Goal: Information Seeking & Learning: Find specific fact

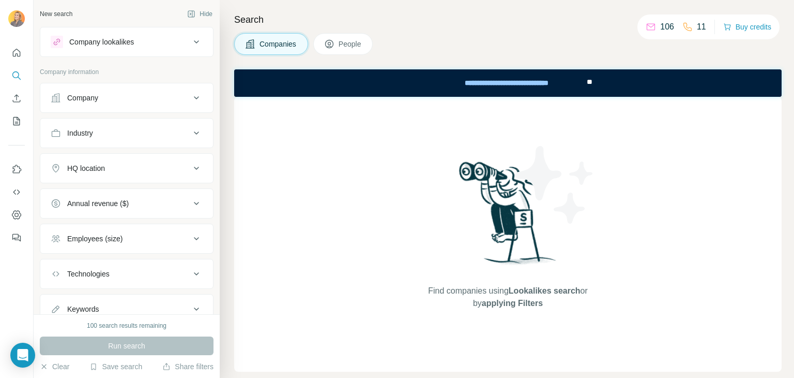
click at [122, 104] on button "Company" at bounding box center [126, 97] width 173 height 25
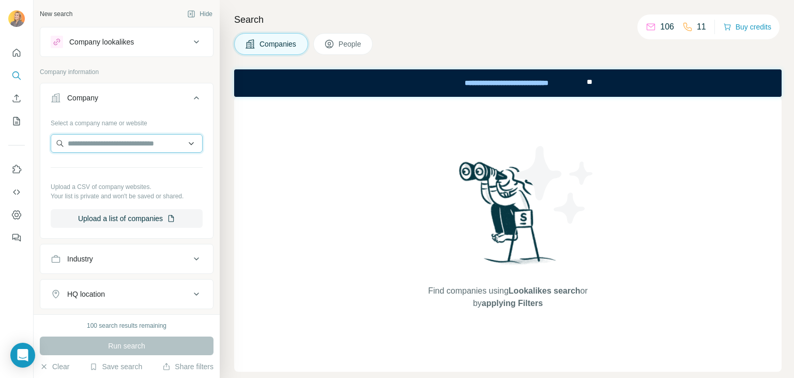
click at [113, 151] on input "text" at bounding box center [127, 143] width 152 height 19
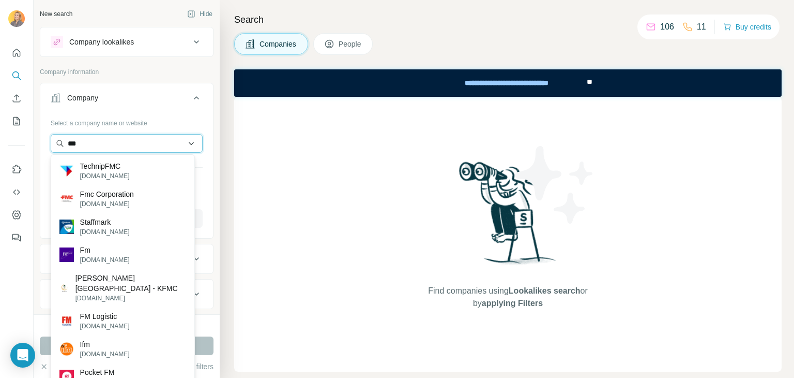
type input "****"
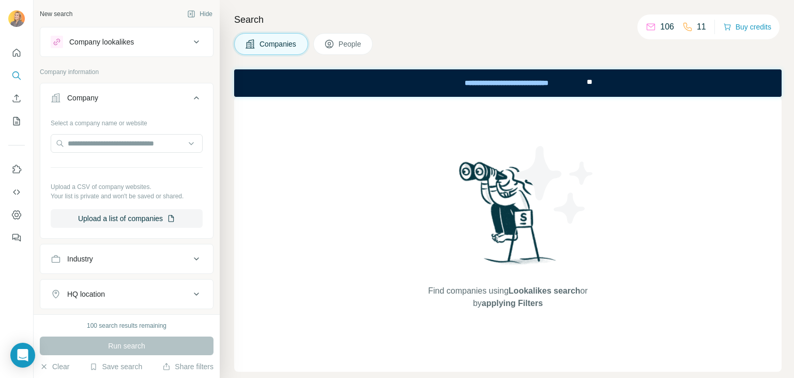
click at [230, 129] on div "Search Companies People Find companies using Lookalikes search or by applying F…" at bounding box center [507, 189] width 575 height 378
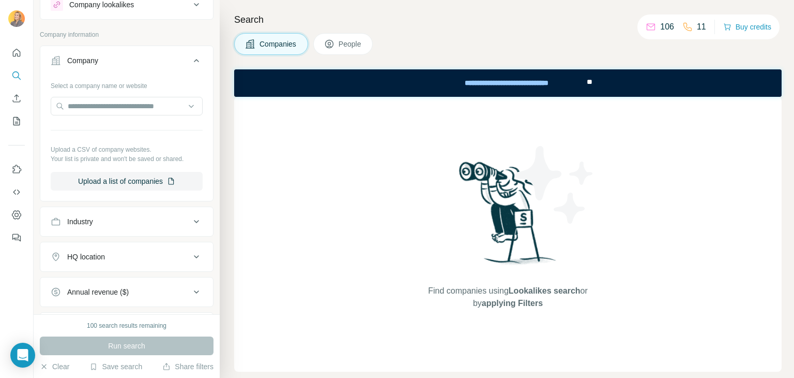
scroll to position [162, 0]
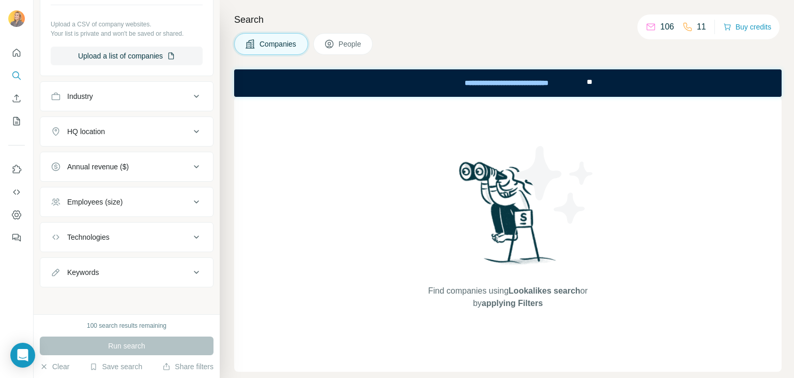
click at [109, 93] on div "Industry" at bounding box center [121, 96] width 140 height 10
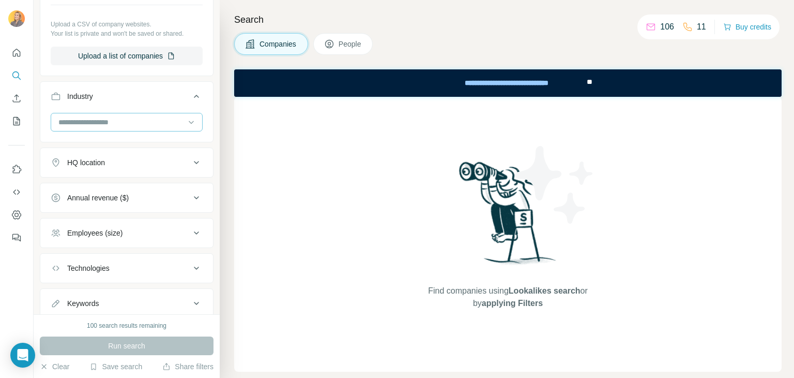
click at [104, 123] on input at bounding box center [121, 121] width 128 height 11
type input "****"
click at [209, 162] on div "New search Hide Company lookalikes Company information Company Select a company…" at bounding box center [127, 157] width 186 height 314
click at [166, 166] on div "HQ location" at bounding box center [121, 162] width 140 height 10
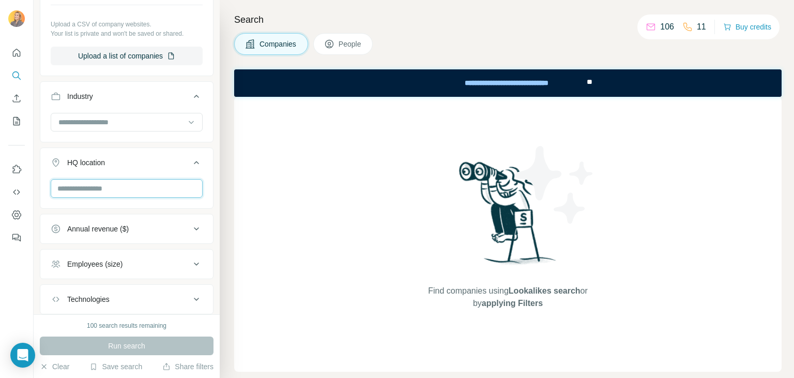
click at [118, 187] on input "text" at bounding box center [127, 188] width 152 height 19
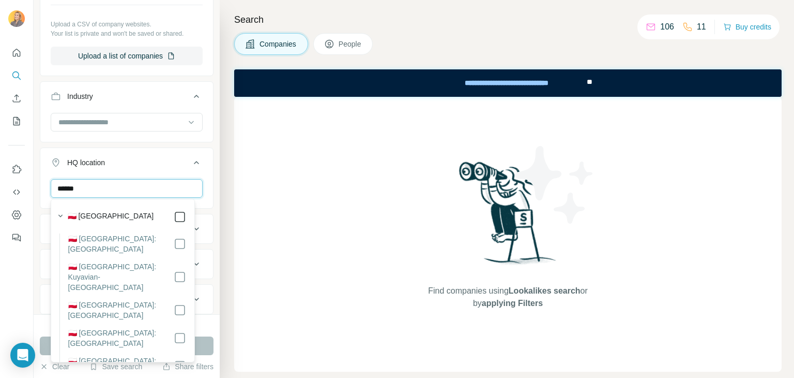
type input "******"
click at [88, 214] on label "🇵🇱 Poland" at bounding box center [111, 217] width 86 height 12
click at [222, 215] on div "Search Companies People Find companies using Lookalikes search or by applying F…" at bounding box center [507, 189] width 575 height 378
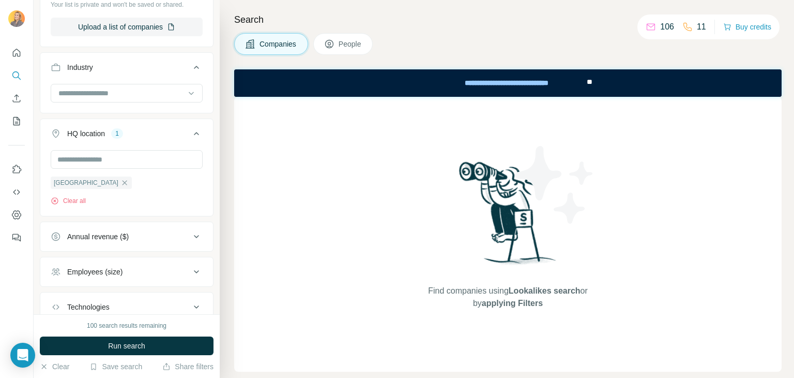
scroll to position [214, 0]
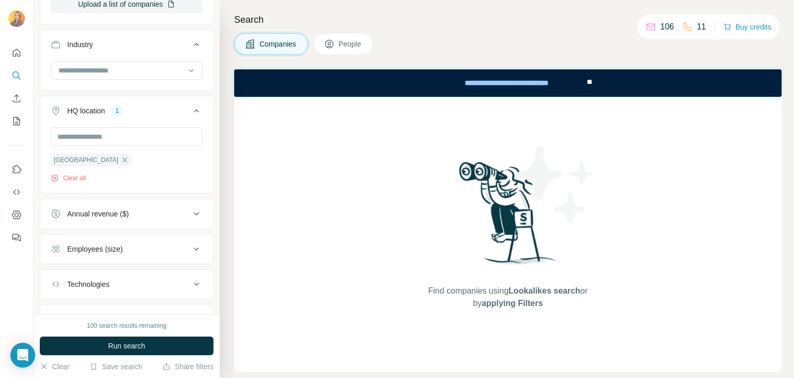
click at [139, 213] on div "Annual revenue ($)" at bounding box center [121, 213] width 140 height 10
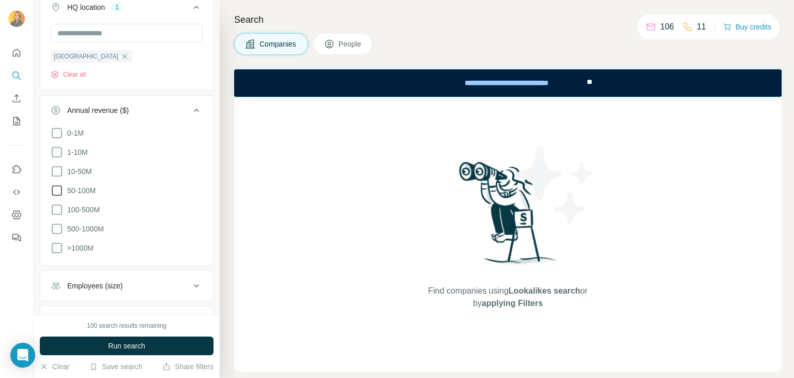
click at [93, 191] on span "50-100M" at bounding box center [79, 190] width 33 height 10
click at [77, 166] on span "10-50M" at bounding box center [77, 171] width 28 height 10
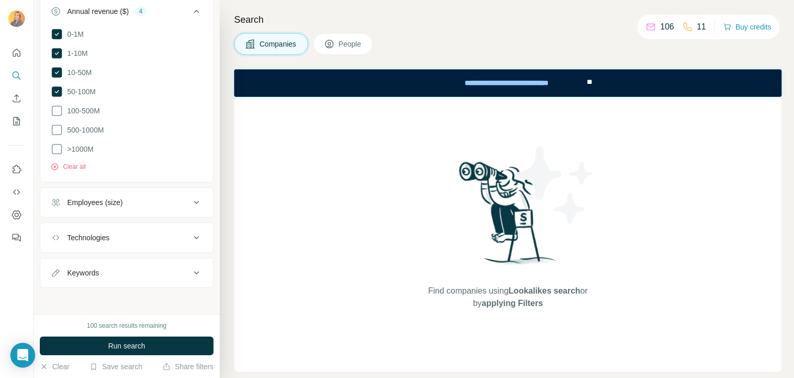
click at [116, 203] on div "Employees (size)" at bounding box center [94, 202] width 55 height 10
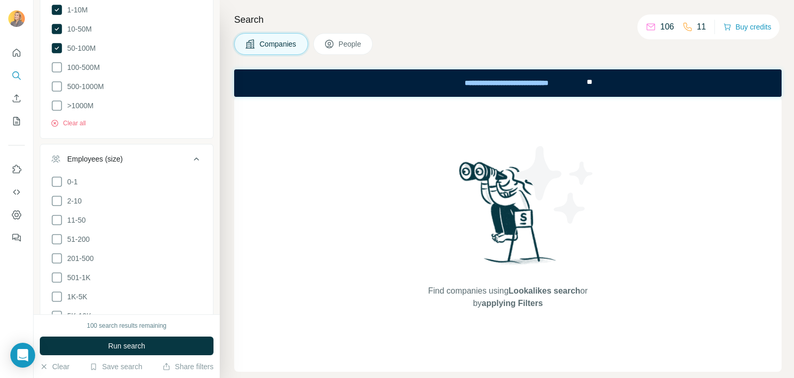
scroll to position [468, 0]
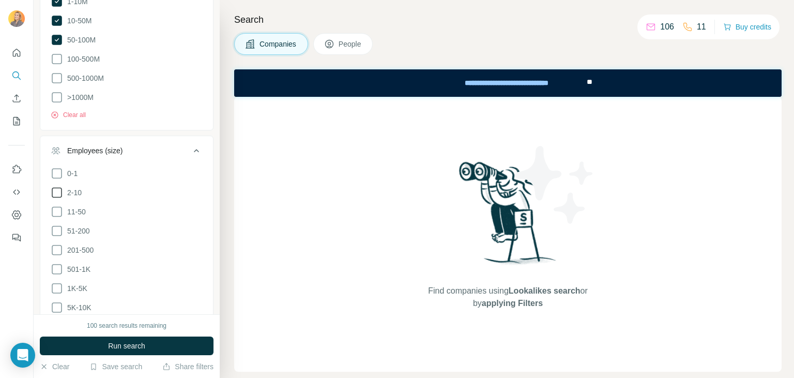
click at [58, 191] on icon at bounding box center [57, 192] width 12 height 12
click at [57, 190] on icon at bounding box center [57, 192] width 10 height 10
click at [54, 216] on ul "0-1 2-10 11-50 51-200 201-500 501-1K 1K-5K 5K-10K 10K-50K 50K-100K 100K-500K 50…" at bounding box center [127, 278] width 152 height 223
click at [55, 233] on icon at bounding box center [57, 231] width 10 height 10
click at [56, 251] on icon at bounding box center [57, 250] width 12 height 12
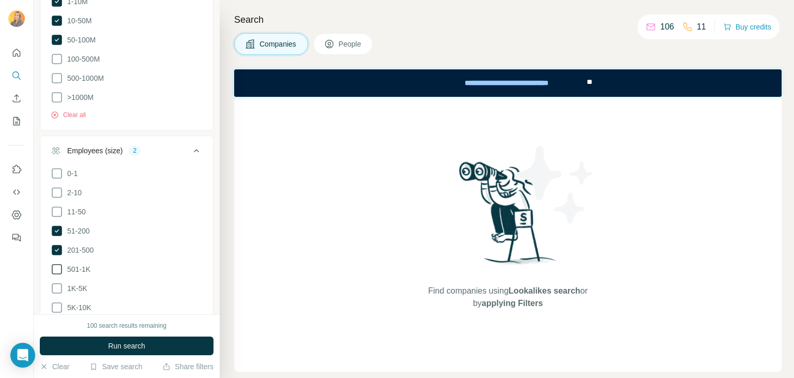
click at [52, 267] on icon at bounding box center [57, 269] width 10 height 10
click at [59, 286] on icon at bounding box center [57, 288] width 12 height 12
click at [59, 307] on icon at bounding box center [57, 307] width 12 height 12
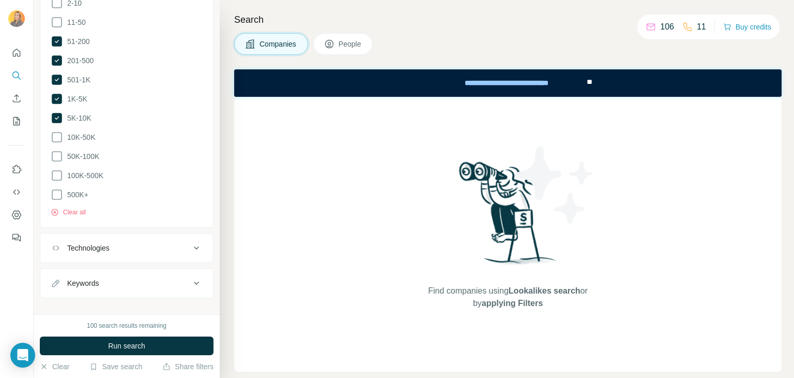
scroll to position [667, 0]
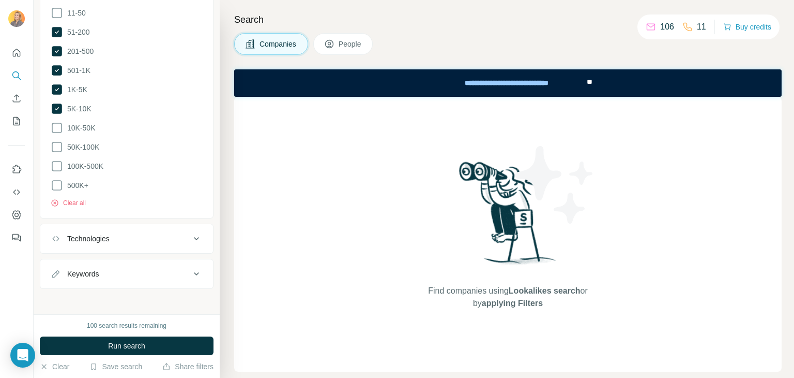
click at [90, 240] on div "Technologies" at bounding box center [88, 238] width 42 height 10
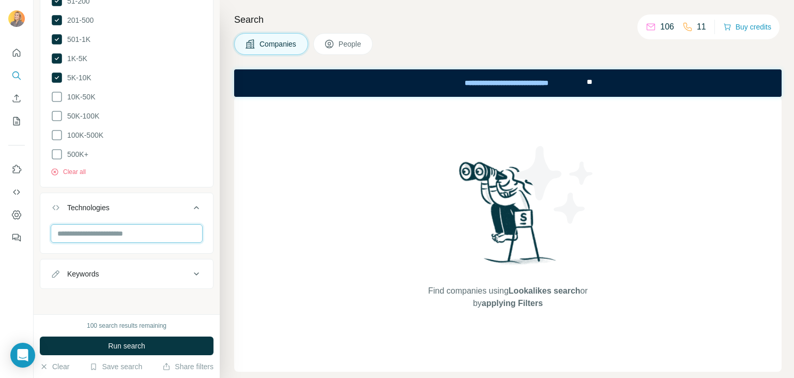
click at [99, 226] on input "text" at bounding box center [127, 233] width 152 height 19
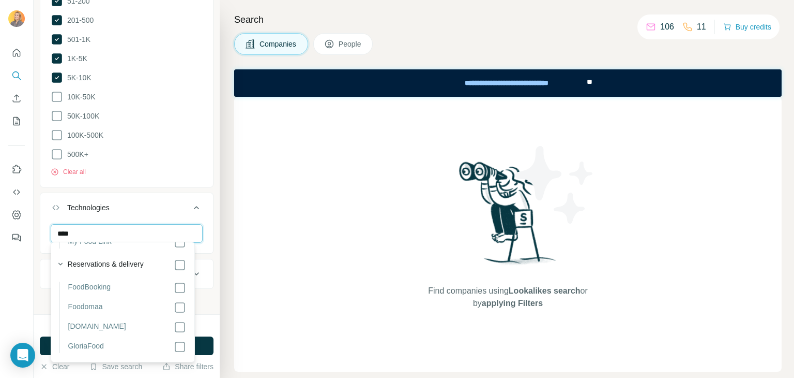
scroll to position [0, 0]
type input "****"
click at [38, 269] on div "New search Hide Company lookalikes Company information Company Select a company…" at bounding box center [127, 157] width 186 height 314
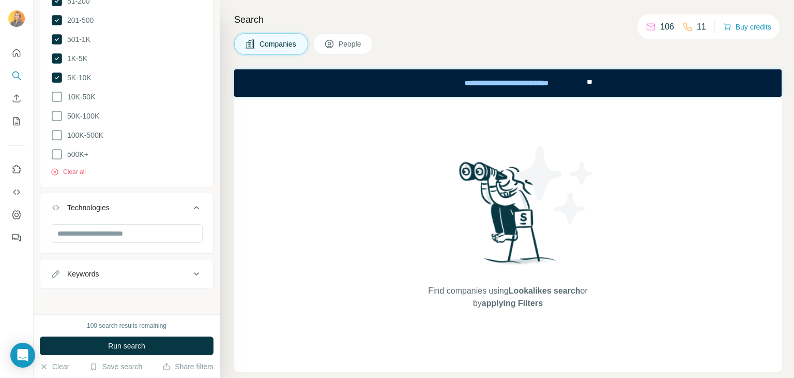
click at [115, 271] on div "Keywords" at bounding box center [121, 273] width 140 height 10
click at [108, 299] on input "text" at bounding box center [116, 299] width 131 height 19
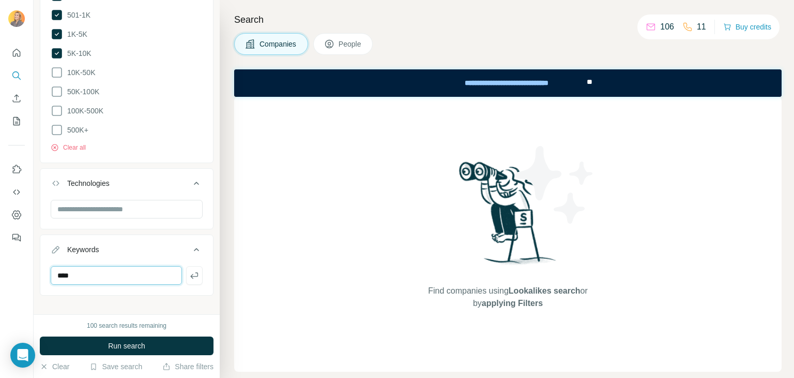
scroll to position [729, 0]
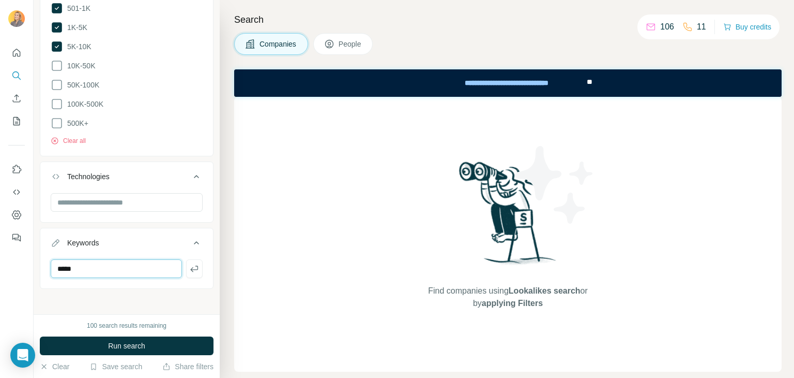
click at [130, 269] on input "****" at bounding box center [116, 268] width 131 height 19
type input "****"
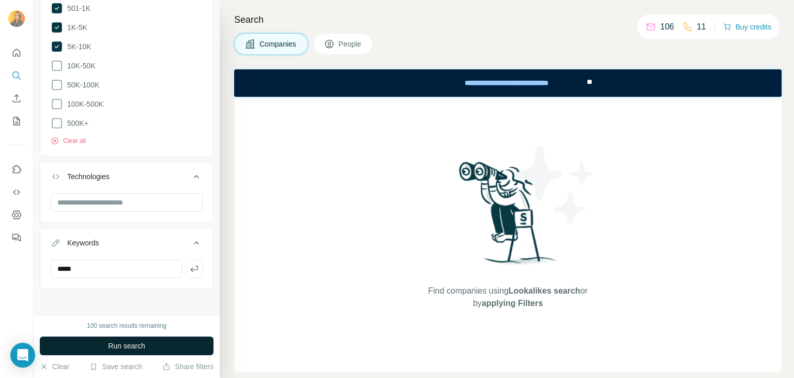
click at [148, 346] on button "Run search" at bounding box center [127, 345] width 174 height 19
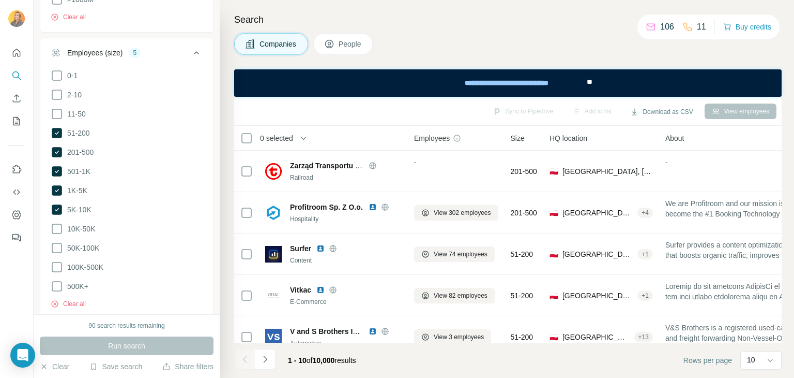
scroll to position [724, 0]
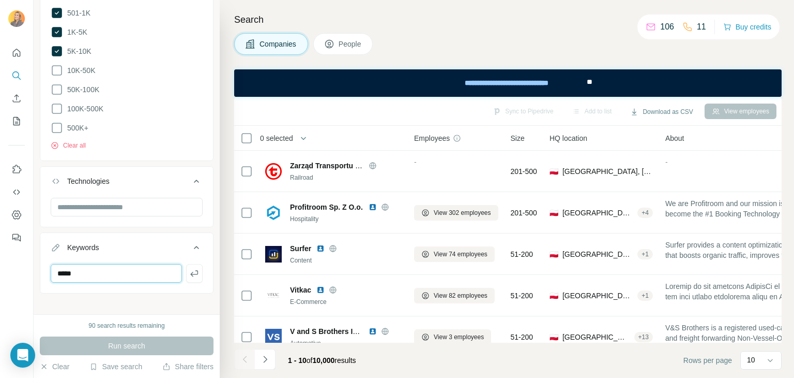
drag, startPoint x: 83, startPoint y: 275, endPoint x: 27, endPoint y: 272, distance: 55.9
click at [27, 272] on div "New search Hide Company lookalikes Company information Company Select a company…" at bounding box center [397, 189] width 794 height 378
click at [668, 113] on button "Download as CSV" at bounding box center [661, 112] width 77 height 16
click at [652, 137] on div "Only current page (10)" at bounding box center [668, 133] width 97 height 19
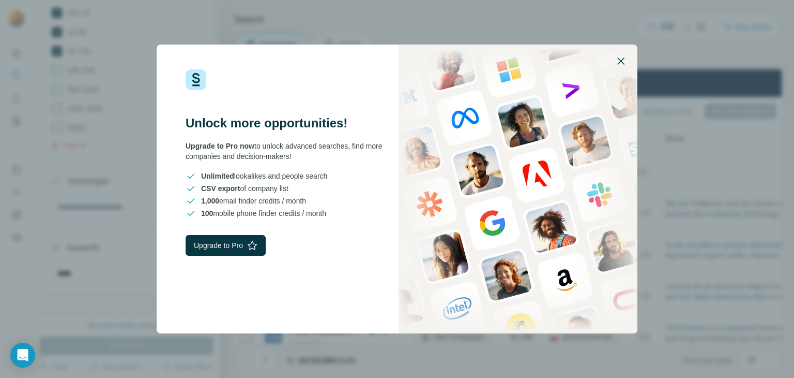
click at [623, 65] on icon "button" at bounding box center [621, 61] width 12 height 12
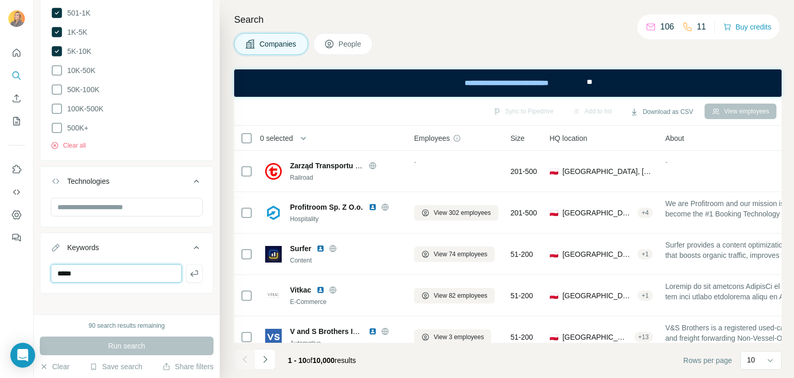
drag, startPoint x: 91, startPoint y: 272, endPoint x: 15, endPoint y: 272, distance: 75.5
click at [15, 272] on div "New search Hide Company lookalikes Company information Company Select a company…" at bounding box center [397, 189] width 794 height 378
click at [66, 309] on div "New search Hide Company lookalikes Company information Company Select a company…" at bounding box center [127, 157] width 186 height 314
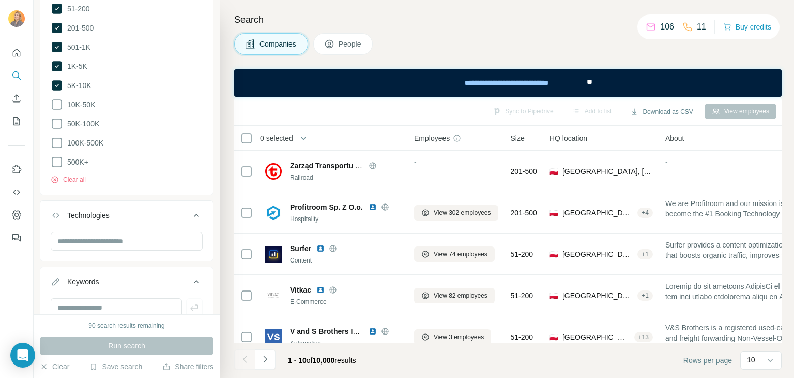
scroll to position [672, 0]
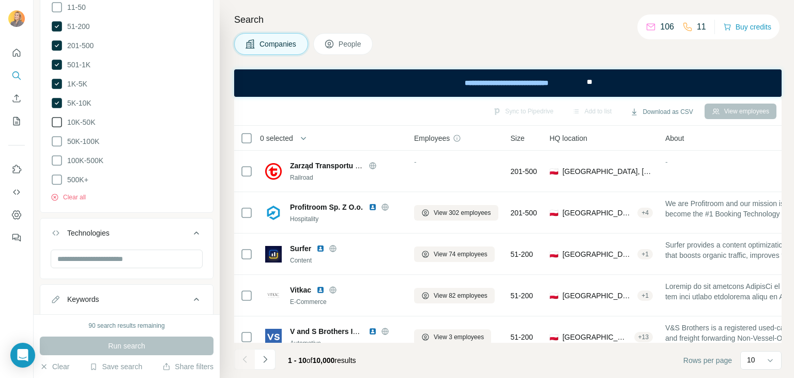
click at [55, 116] on icon at bounding box center [57, 122] width 12 height 12
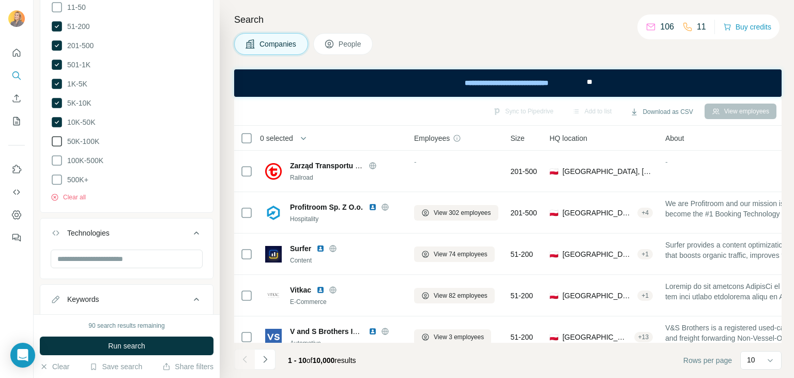
click at [58, 137] on icon at bounding box center [57, 141] width 12 height 12
click at [58, 158] on icon at bounding box center [57, 160] width 12 height 12
click at [61, 175] on icon at bounding box center [57, 179] width 12 height 12
click at [145, 352] on button "Run search" at bounding box center [127, 345] width 174 height 19
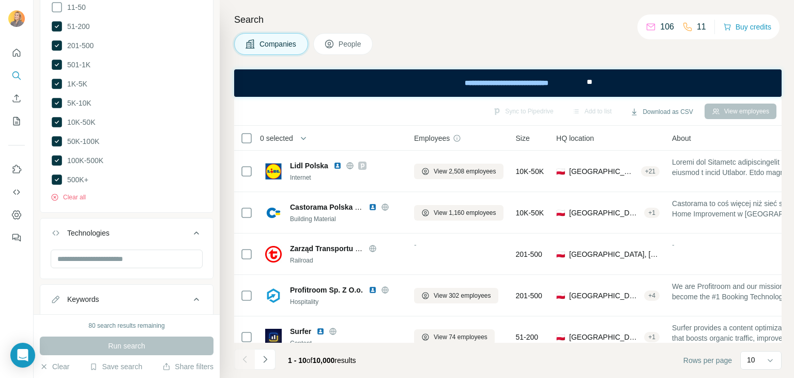
drag, startPoint x: 339, startPoint y: 42, endPoint x: 154, endPoint y: 17, distance: 187.0
click at [339, 42] on button "People" at bounding box center [343, 44] width 60 height 22
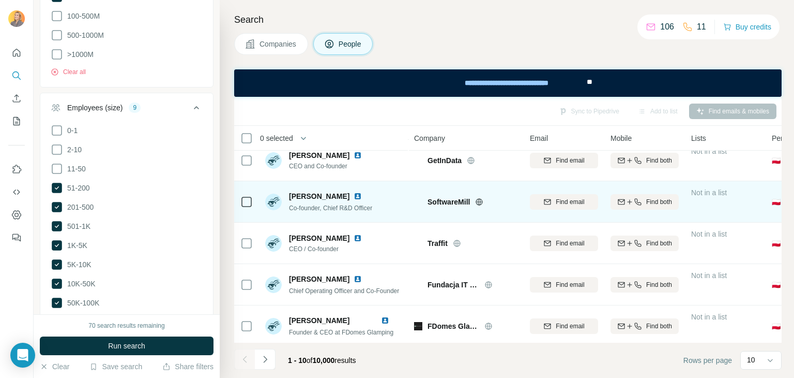
scroll to position [227, 0]
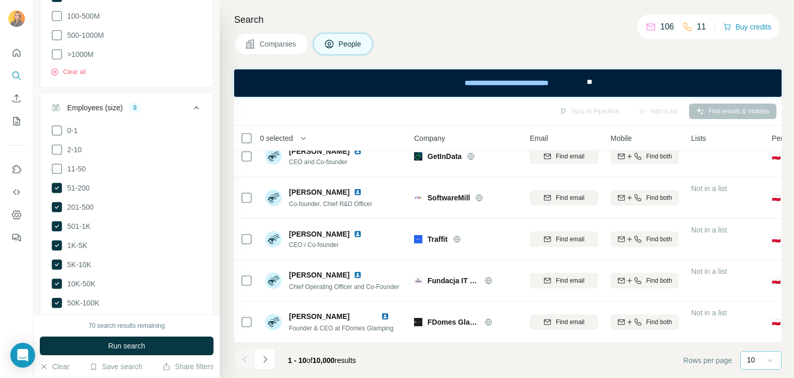
click at [771, 363] on icon at bounding box center [771, 360] width 10 height 10
click at [761, 320] on div "20" at bounding box center [761, 318] width 24 height 10
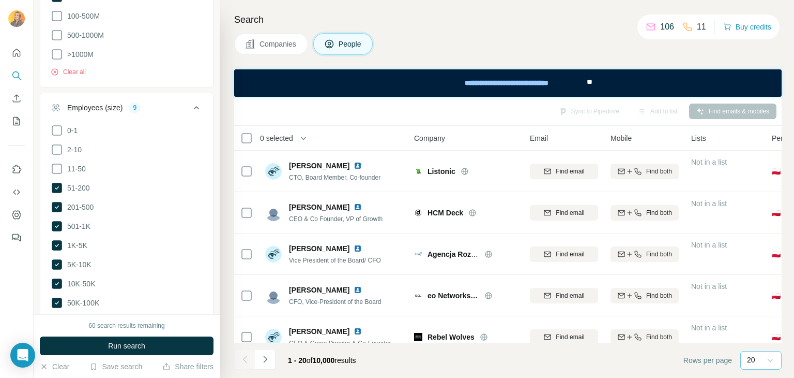
click at [763, 368] on div "20" at bounding box center [760, 360] width 26 height 18
click at [756, 332] on p "10" at bounding box center [753, 337] width 8 height 10
click at [754, 361] on p "10" at bounding box center [751, 359] width 8 height 10
click at [757, 282] on p "60" at bounding box center [753, 281] width 8 height 10
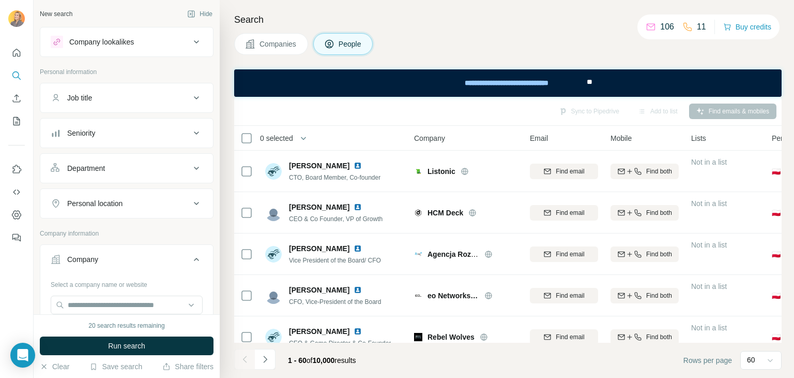
click at [114, 170] on div "Department" at bounding box center [121, 168] width 140 height 10
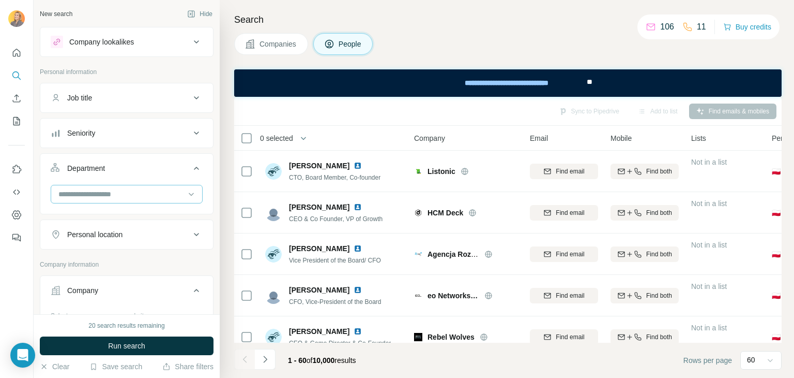
click at [102, 193] on input at bounding box center [121, 193] width 128 height 11
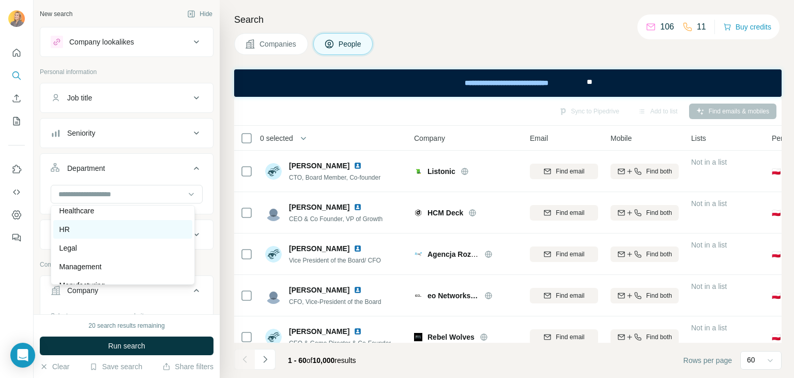
click at [97, 230] on div "HR" at bounding box center [122, 229] width 127 height 10
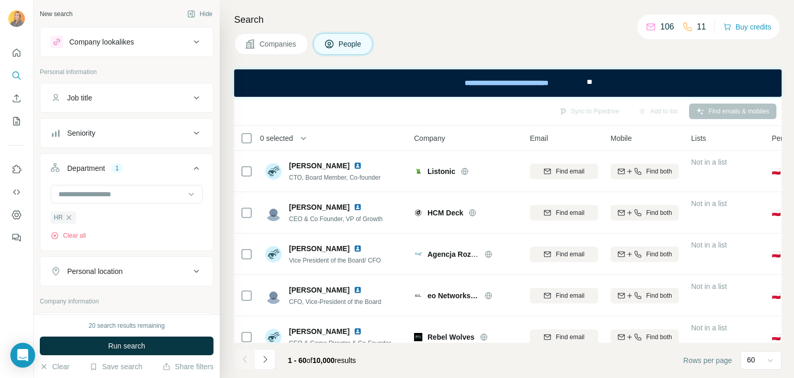
click at [119, 134] on div "Seniority" at bounding box center [121, 133] width 140 height 10
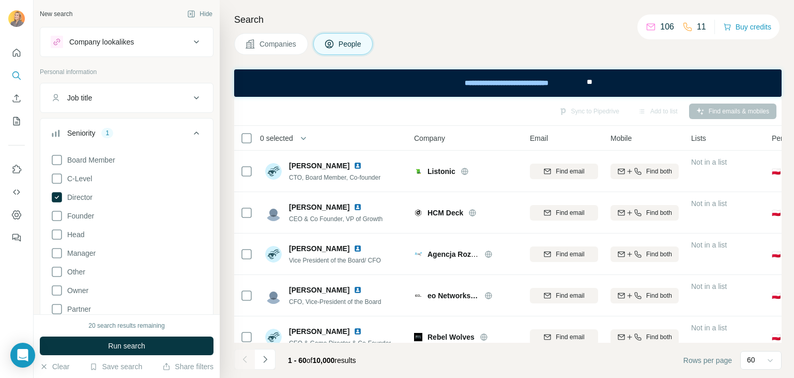
scroll to position [52, 0]
click at [79, 233] on span "Head" at bounding box center [73, 234] width 21 height 10
click at [108, 104] on button "Job title" at bounding box center [126, 97] width 173 height 25
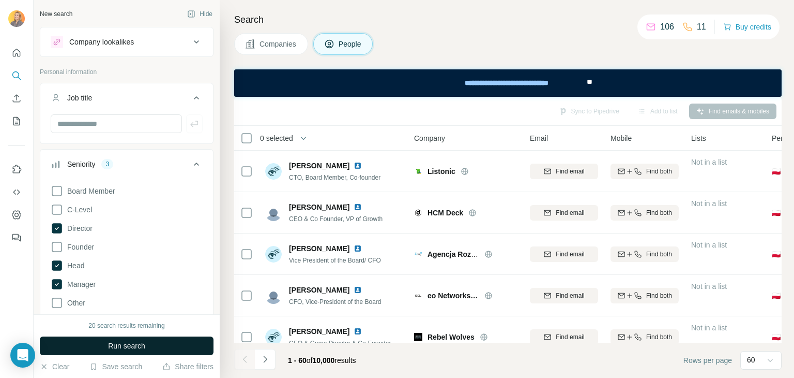
click at [116, 347] on span "Run search" at bounding box center [126, 345] width 37 height 10
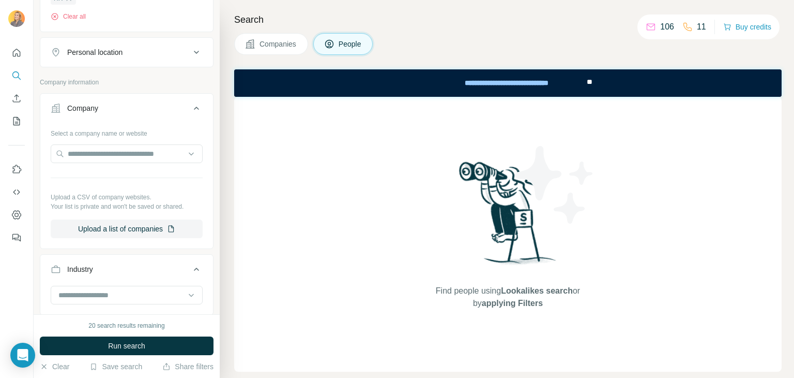
scroll to position [517, 0]
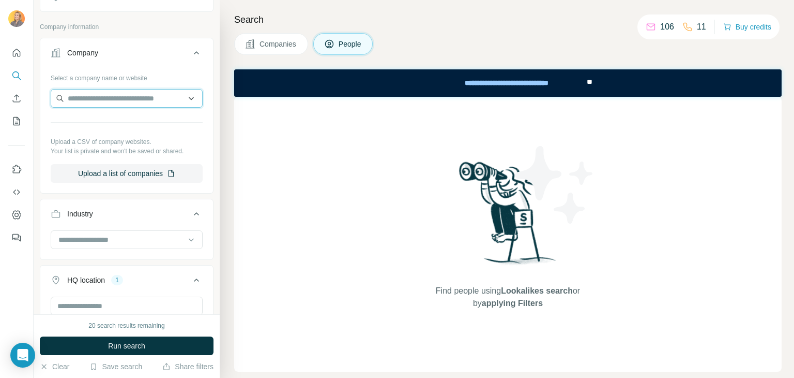
click at [129, 96] on input "text" at bounding box center [127, 98] width 152 height 19
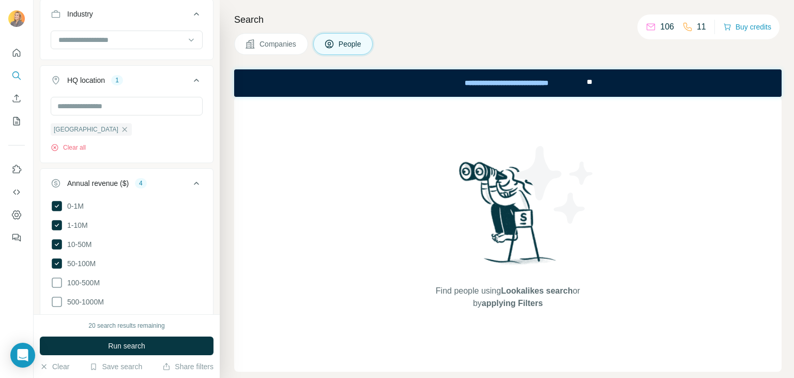
scroll to position [828, 0]
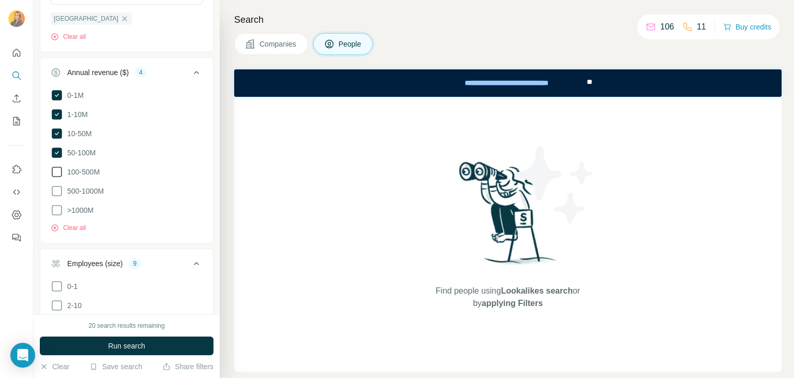
click at [54, 174] on icon at bounding box center [57, 172] width 12 height 12
drag, startPoint x: 56, startPoint y: 195, endPoint x: 57, endPoint y: 204, distance: 9.4
click at [56, 195] on icon at bounding box center [57, 191] width 12 height 12
click at [56, 208] on icon at bounding box center [57, 210] width 12 height 12
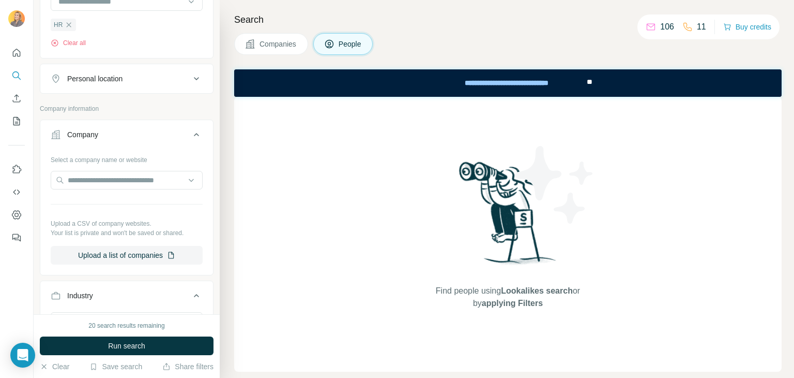
scroll to position [396, 0]
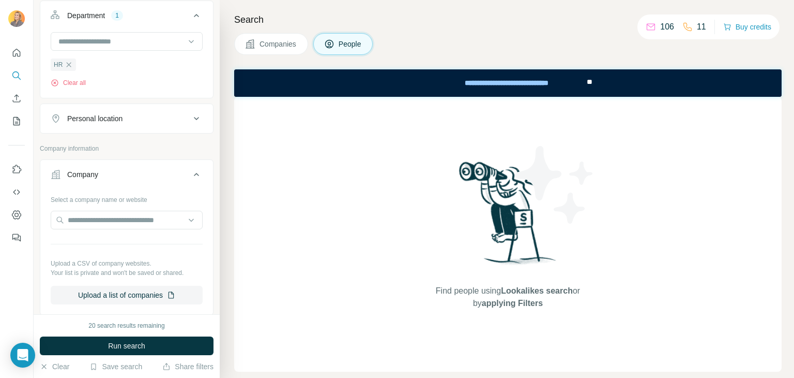
click at [121, 123] on button "Personal location" at bounding box center [126, 118] width 173 height 25
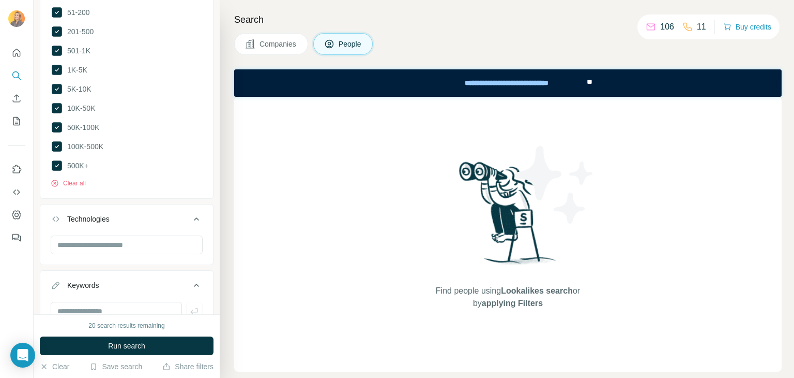
scroll to position [1306, 0]
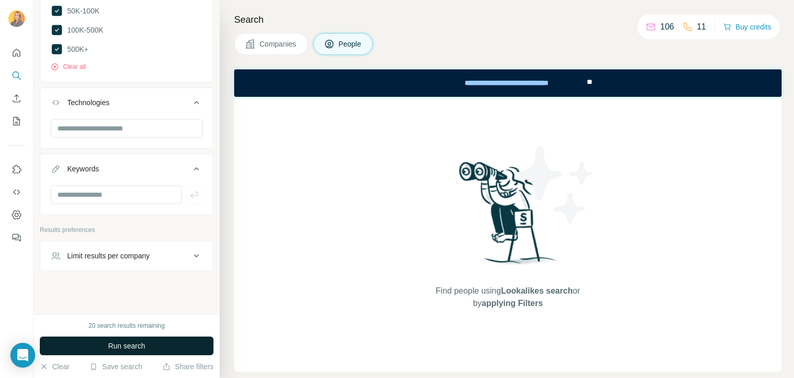
click at [142, 346] on span "Run search" at bounding box center [126, 345] width 37 height 10
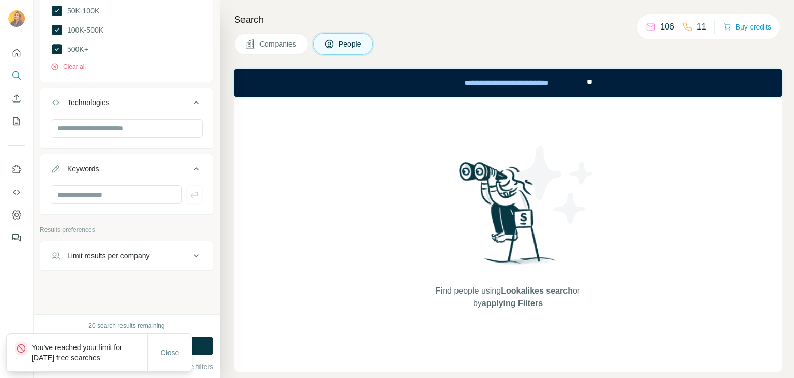
click at [275, 46] on span "Companies" at bounding box center [279, 44] width 38 height 10
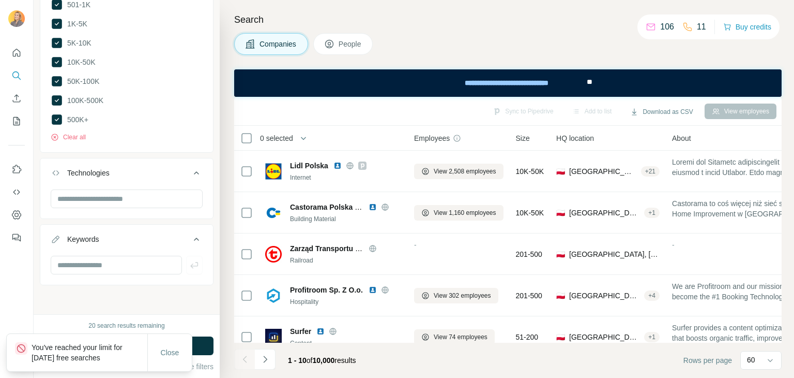
scroll to position [729, 0]
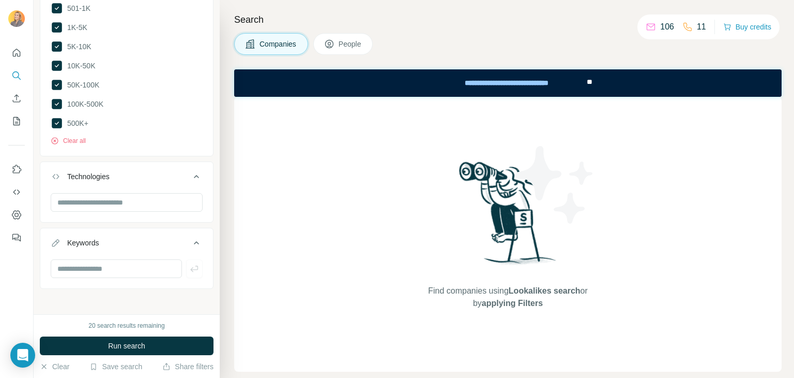
click at [335, 46] on icon at bounding box center [329, 44] width 10 height 10
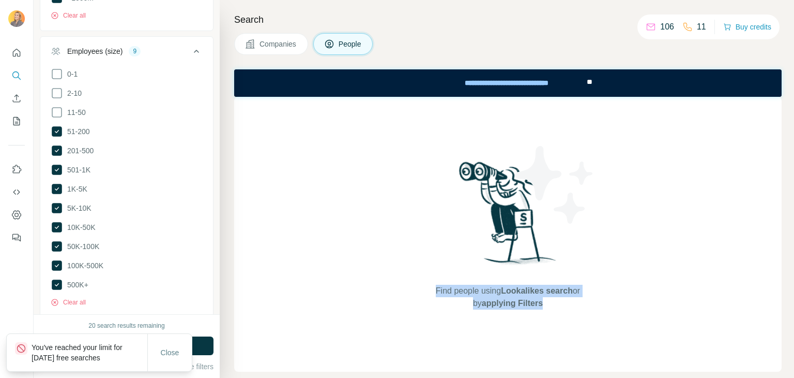
drag, startPoint x: 577, startPoint y: 315, endPoint x: 428, endPoint y: 286, distance: 152.3
click at [428, 286] on div "Find people using Lookalikes search or by applying Filters" at bounding box center [508, 234] width 186 height 275
copy span "Find people using Lookalikes search or by applying Filters"
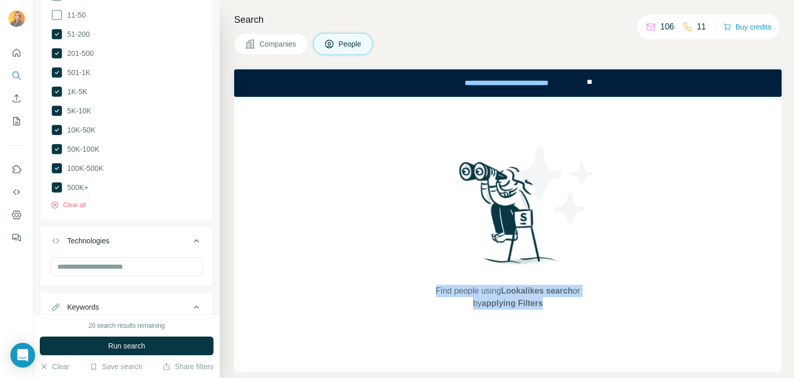
scroll to position [964, 0]
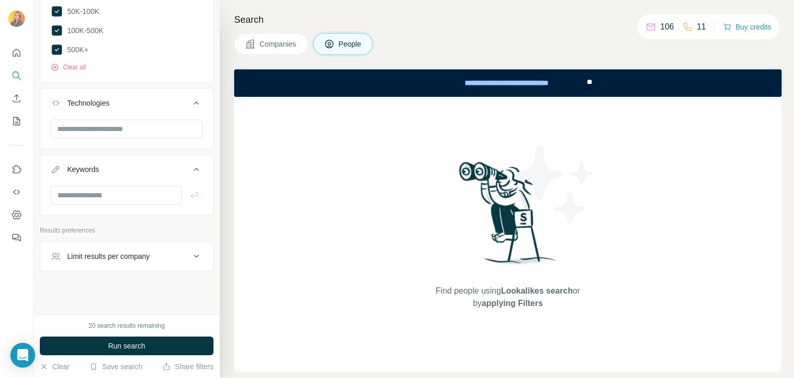
click at [408, 49] on div "Companies People" at bounding box center [508, 44] width 548 height 22
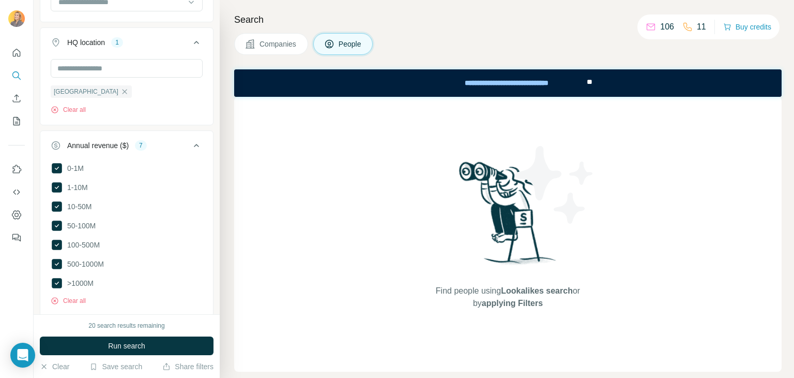
scroll to position [343, 0]
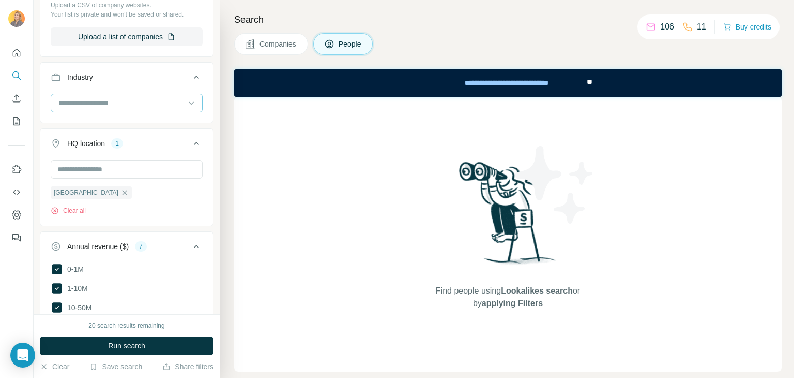
click at [125, 106] on input at bounding box center [121, 102] width 128 height 11
click at [128, 128] on div "Food Delivery" at bounding box center [122, 122] width 127 height 10
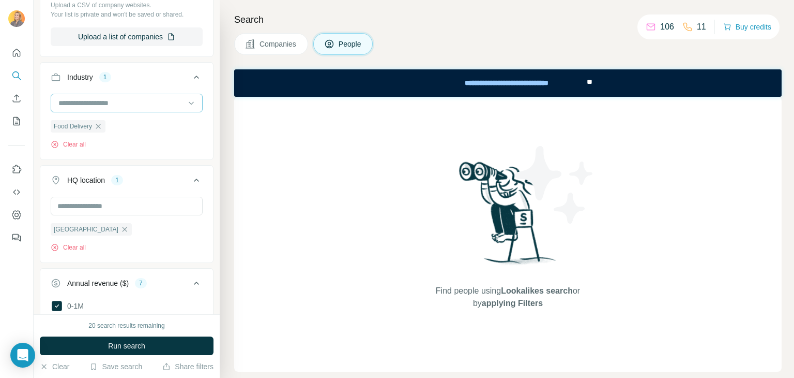
click at [130, 105] on input at bounding box center [121, 102] width 128 height 11
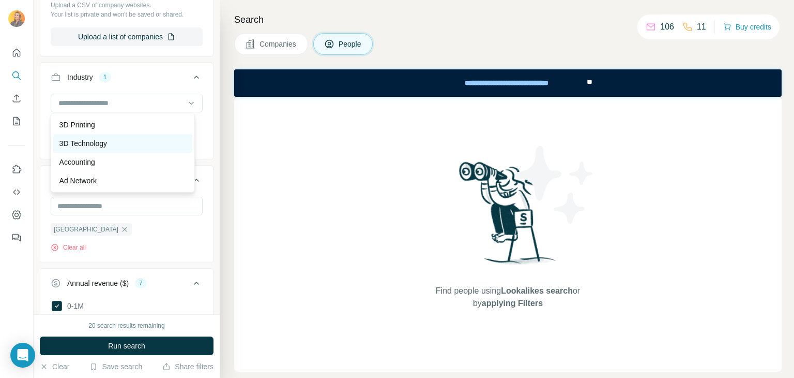
click at [122, 142] on div "3D Technology" at bounding box center [122, 143] width 127 height 10
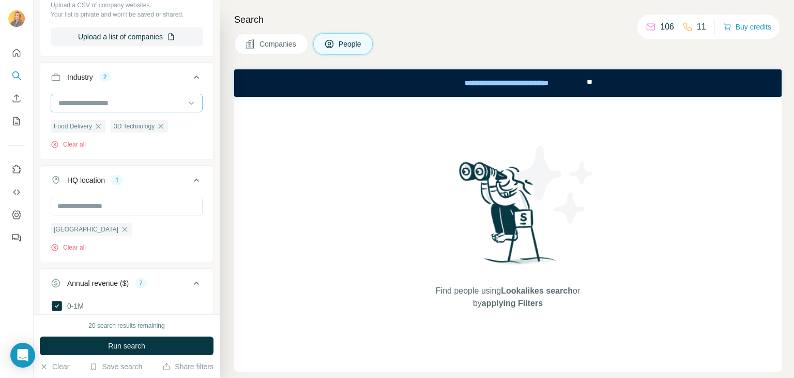
click at [173, 106] on input at bounding box center [121, 102] width 128 height 11
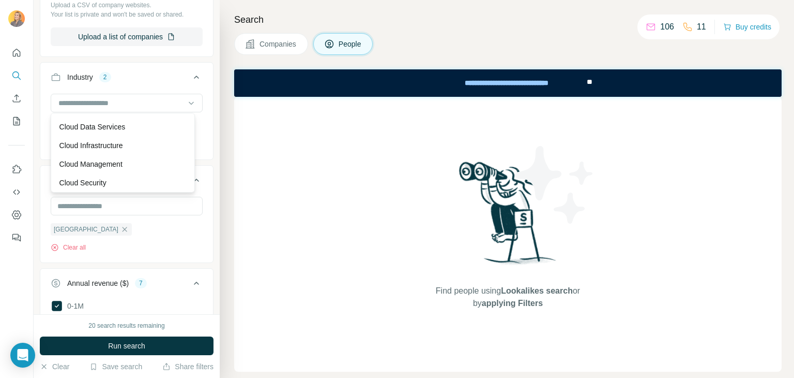
click at [205, 134] on div "New search Hide Company lookalikes Personal information Job title Seniority 3 D…" at bounding box center [127, 157] width 186 height 314
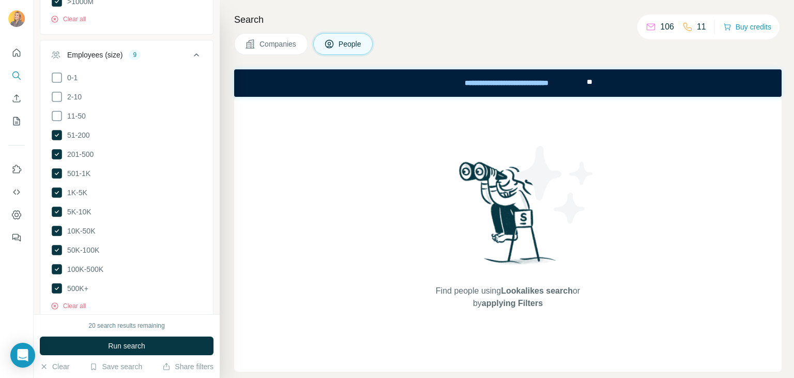
scroll to position [757, 0]
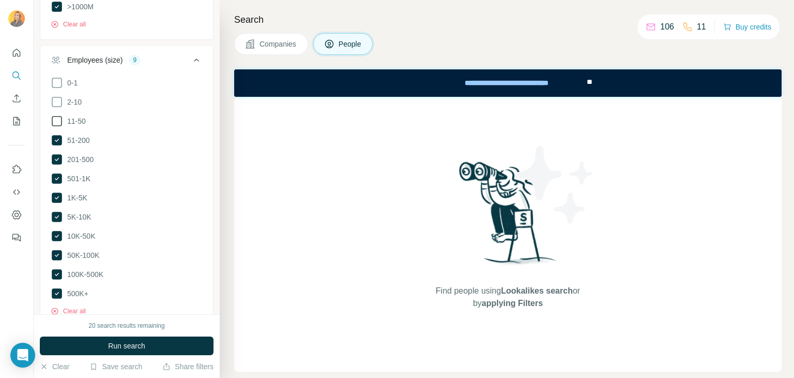
click at [56, 120] on icon at bounding box center [57, 121] width 12 height 12
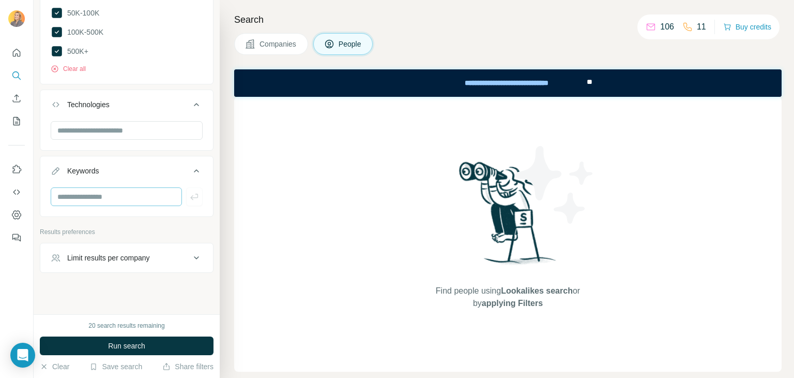
scroll to position [1001, 0]
click at [114, 135] on div at bounding box center [127, 129] width 152 height 21
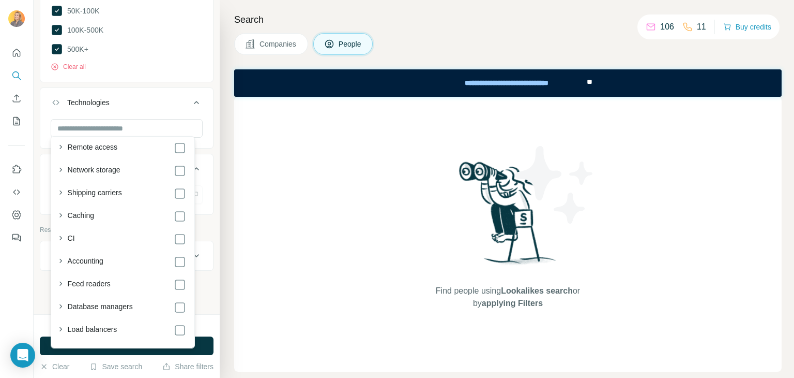
scroll to position [2073, 0]
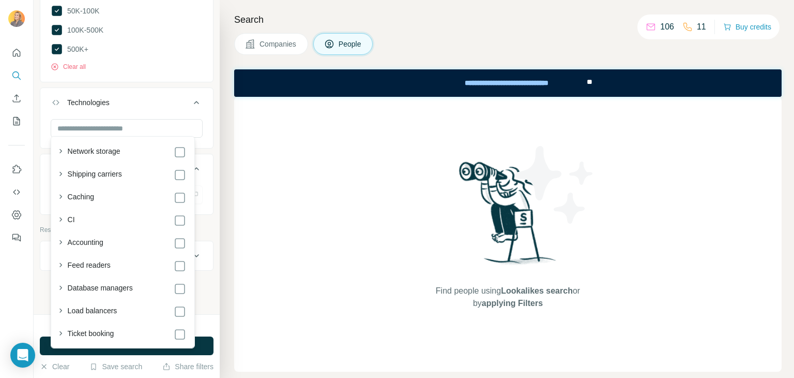
click at [37, 290] on div "New search Hide Company lookalikes Personal information Job title Seniority 3 D…" at bounding box center [127, 157] width 186 height 314
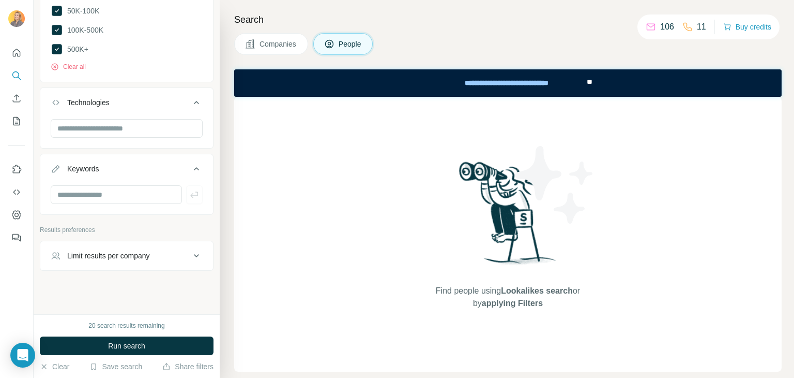
click at [137, 257] on button "Limit results per company" at bounding box center [126, 255] width 173 height 25
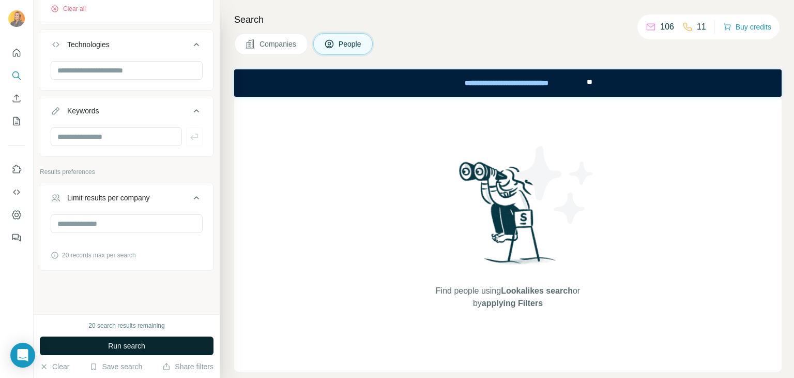
click at [130, 347] on span "Run search" at bounding box center [126, 345] width 37 height 10
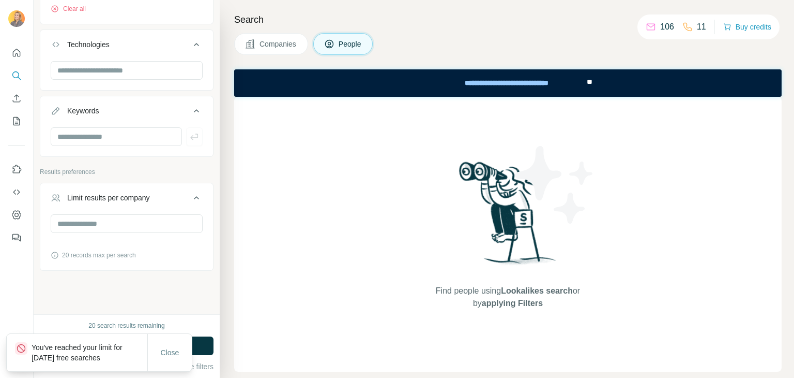
click at [280, 43] on span "Companies" at bounding box center [279, 44] width 38 height 10
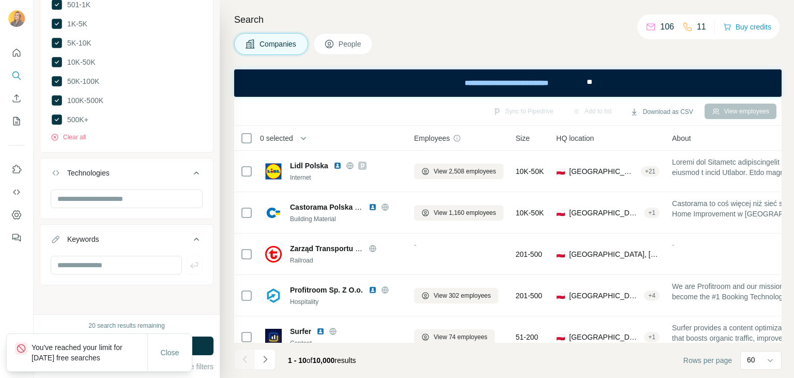
scroll to position [766, 0]
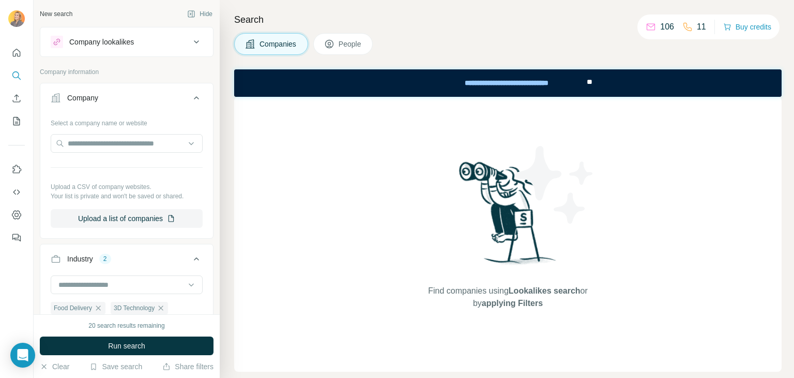
click at [141, 40] on div "Company lookalikes" at bounding box center [121, 42] width 140 height 12
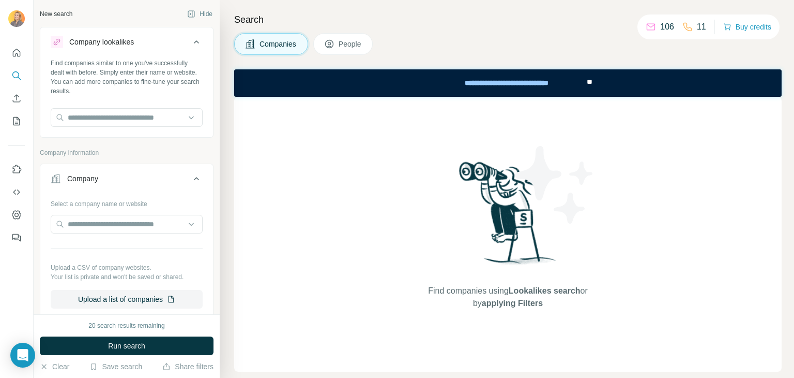
click at [141, 40] on div "Company lookalikes" at bounding box center [121, 42] width 140 height 12
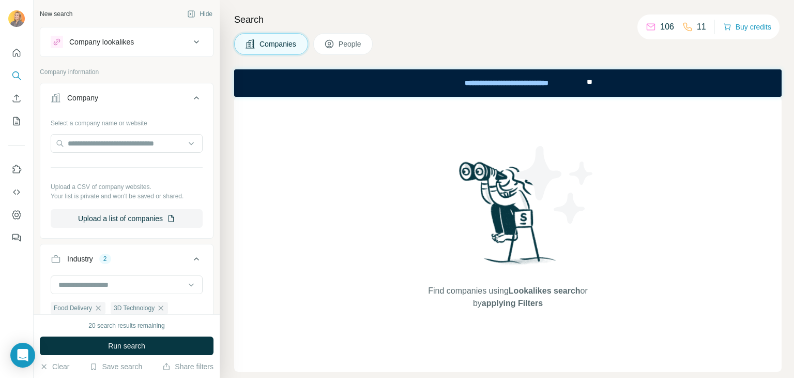
click at [129, 100] on div "Company" at bounding box center [121, 98] width 140 height 10
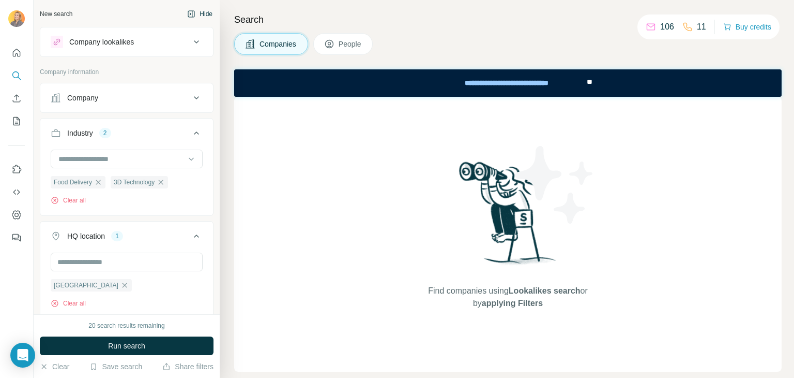
click at [190, 13] on icon "button" at bounding box center [191, 14] width 3 height 6
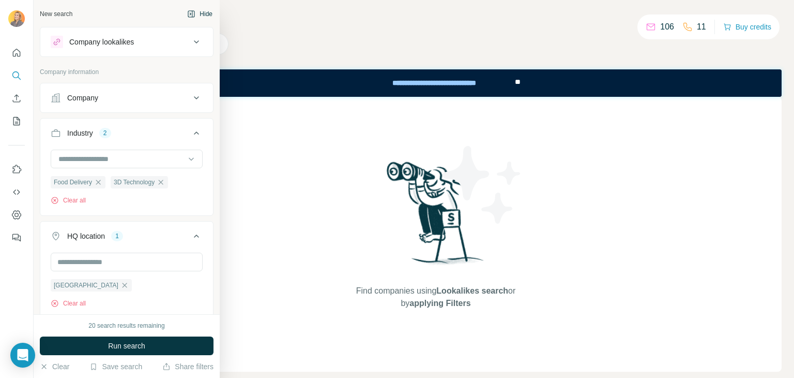
click at [196, 17] on button "Hide" at bounding box center [200, 14] width 40 height 16
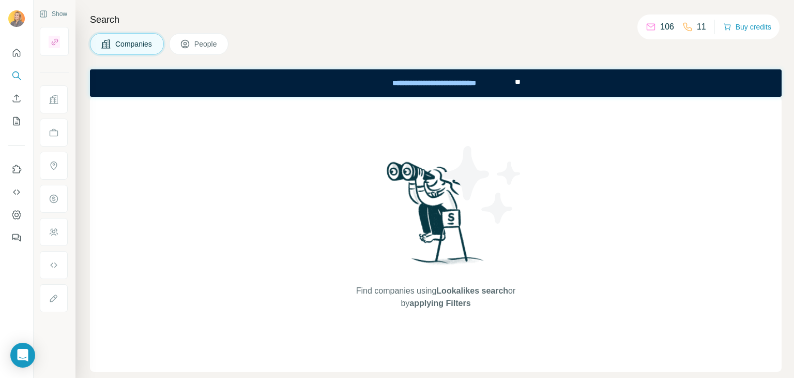
click at [192, 42] on button "People" at bounding box center [199, 44] width 60 height 22
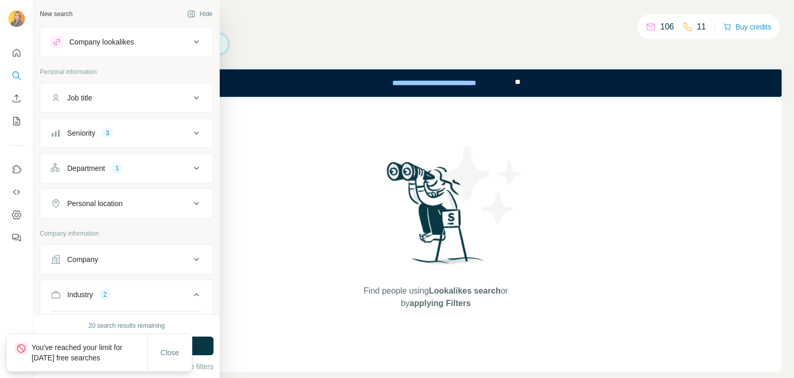
click at [54, 45] on icon at bounding box center [57, 42] width 8 height 8
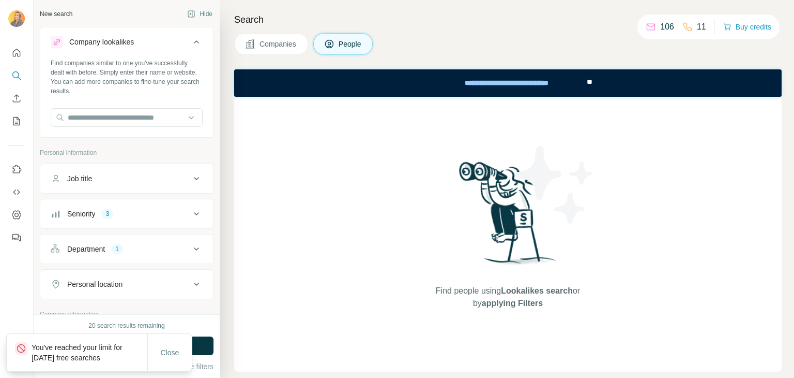
click at [77, 176] on div "Job title" at bounding box center [79, 178] width 25 height 10
click at [97, 83] on div "Find companies similar to one you've successfully dealt with before. Simply ent…" at bounding box center [127, 76] width 152 height 37
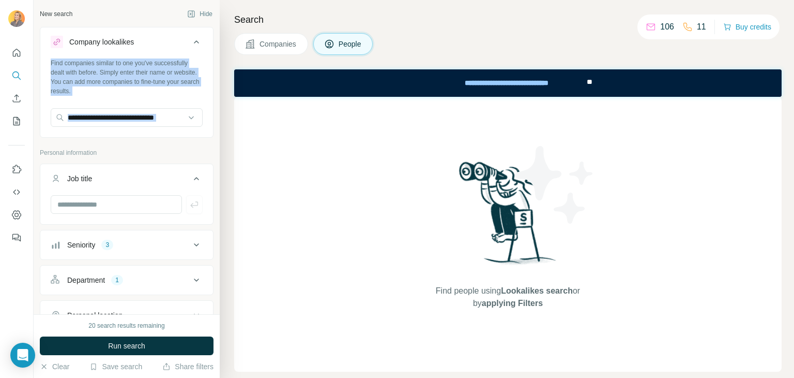
click at [98, 82] on div "Find companies similar to one you've successfully dealt with before. Simply ent…" at bounding box center [127, 76] width 152 height 37
click at [153, 93] on div "Find companies similar to one you've successfully dealt with before. Simply ent…" at bounding box center [127, 76] width 152 height 37
drag, startPoint x: 151, startPoint y: 89, endPoint x: 43, endPoint y: 62, distance: 110.5
click at [43, 62] on div "Find companies similar to one you've successfully dealt with before. Simply ent…" at bounding box center [126, 96] width 173 height 77
copy div "Find companies similar to one you've successfully dealt with before. Simply ent…"
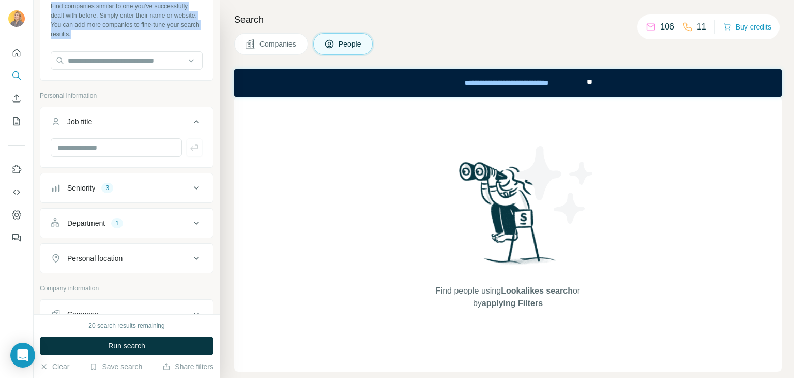
scroll to position [103, 0]
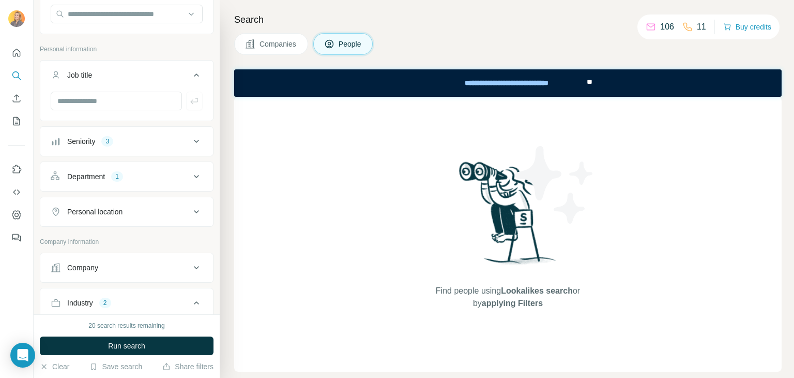
click at [95, 139] on div "Seniority" at bounding box center [81, 141] width 28 height 10
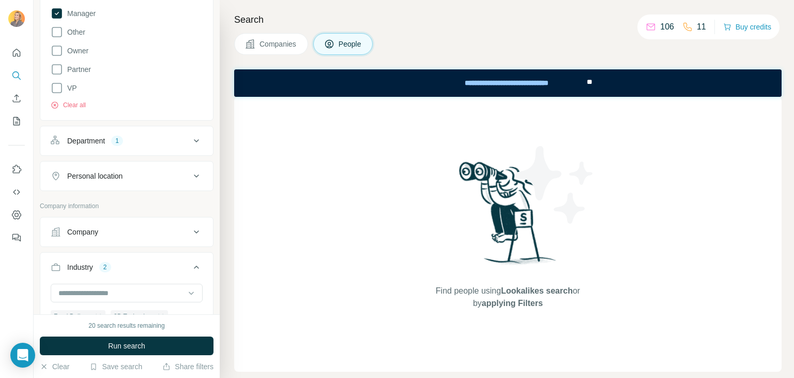
scroll to position [362, 0]
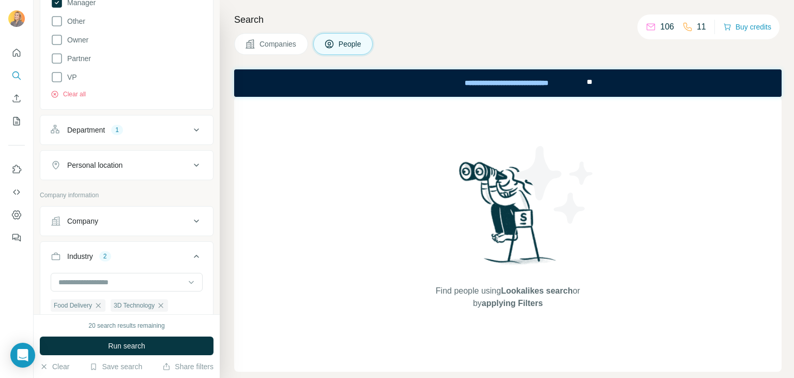
click at [111, 168] on div "Personal location" at bounding box center [94, 165] width 55 height 10
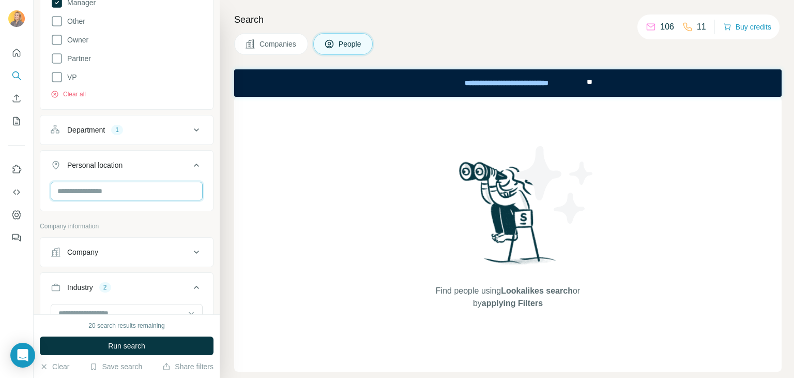
click at [89, 195] on input "text" at bounding box center [127, 191] width 152 height 19
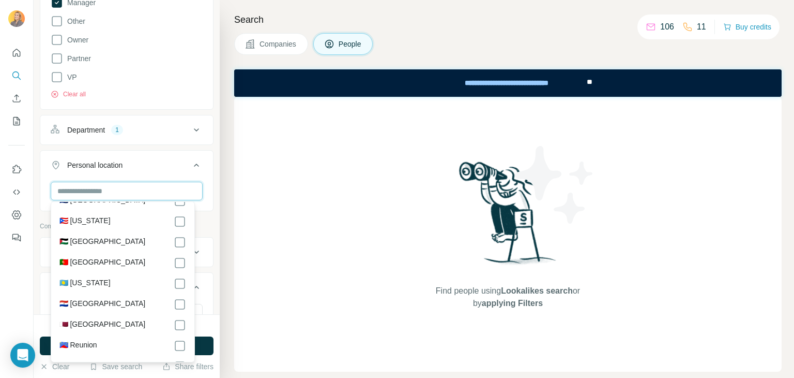
scroll to position [3724, 0]
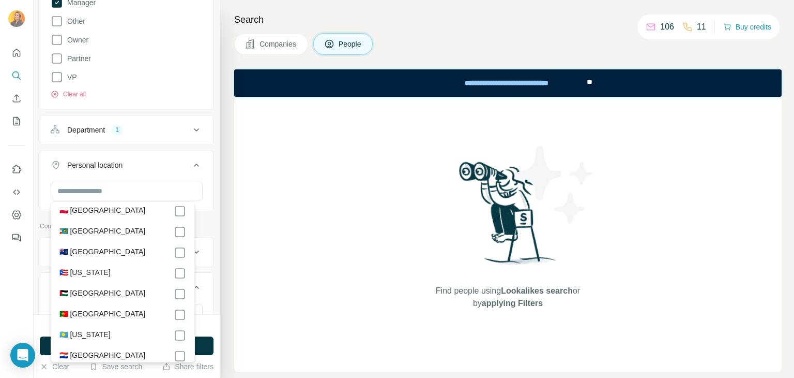
click at [107, 205] on div "🇵🇱 Poland" at bounding box center [122, 211] width 127 height 12
click at [224, 299] on div "Search Companies People Find people using Lookalikes search or by applying Filt…" at bounding box center [507, 189] width 575 height 378
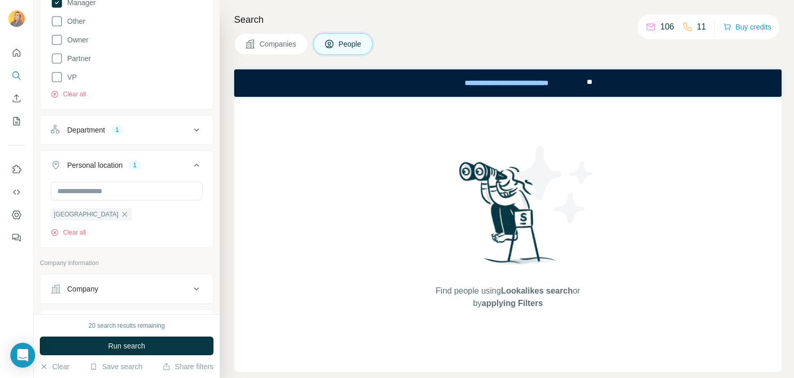
click at [157, 356] on div "20 search results remaining Run search Clear Save search Share filters" at bounding box center [127, 346] width 186 height 64
click at [160, 346] on button "Run search" at bounding box center [127, 345] width 174 height 19
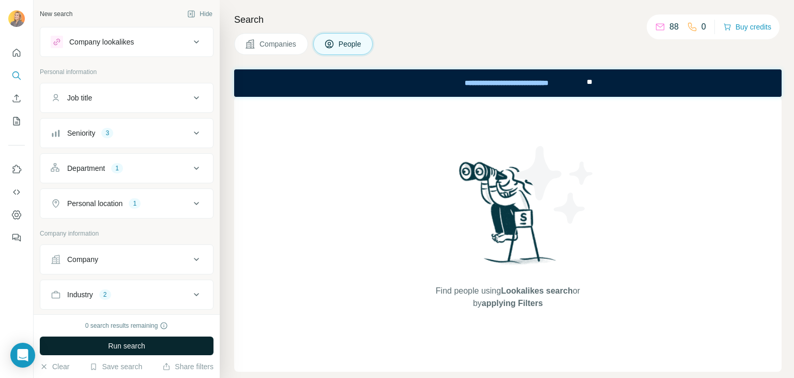
click at [118, 346] on span "Run search" at bounding box center [126, 345] width 37 height 10
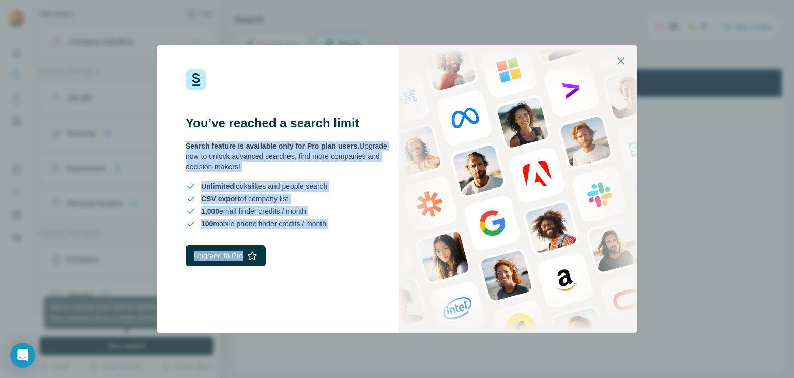
drag, startPoint x: 358, startPoint y: 230, endPoint x: 180, endPoint y: 143, distance: 198.0
click at [180, 143] on div "You’ve reached a search limit Search feature is available only for Pro plan use…" at bounding box center [277, 188] width 241 height 289
copy div "Search feature is available only for Pro plan users. Upgrade now to unlock adva…"
